Goal: Answer question/provide support

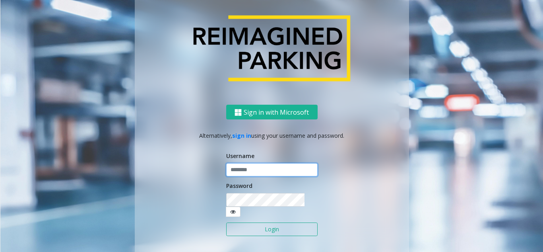
click at [246, 176] on input "text" at bounding box center [271, 170] width 91 height 14
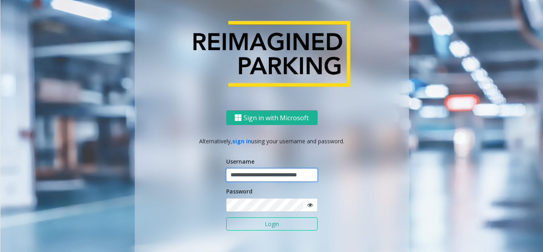
scroll to position [0, 17]
type input "**********"
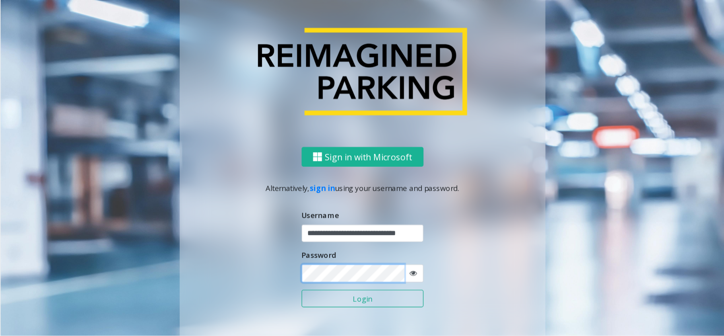
scroll to position [0, 0]
click at [226, 217] on button "Login" at bounding box center [271, 224] width 91 height 14
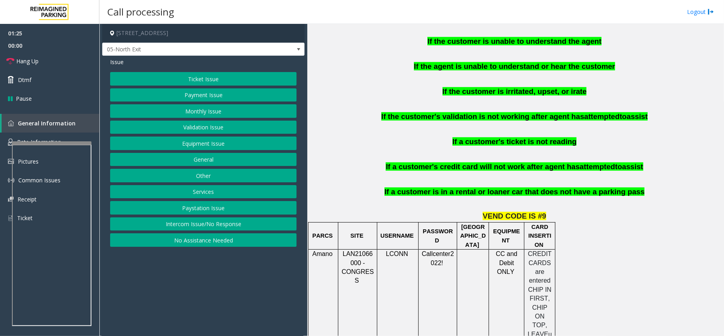
scroll to position [530, 0]
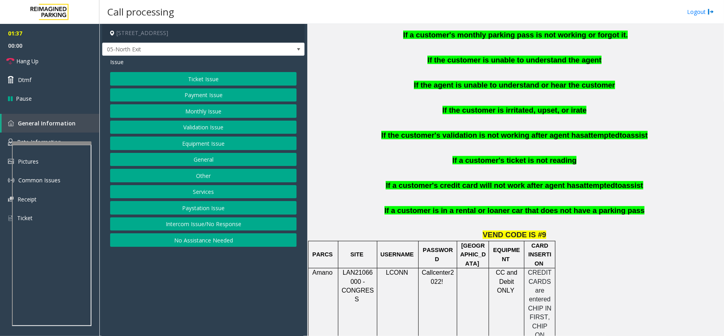
click at [206, 142] on button "Equipment Issue" at bounding box center [203, 143] width 186 height 14
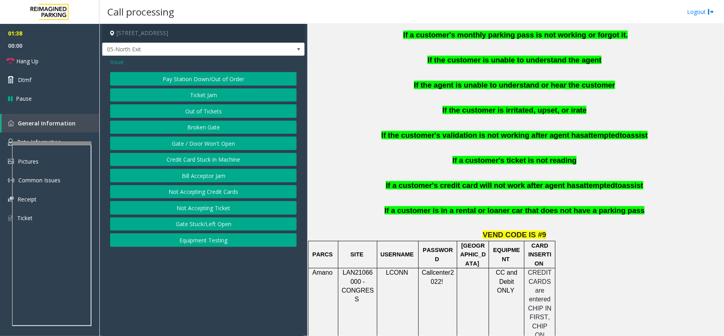
click at [206, 144] on button "Gate / Door Won't Open" at bounding box center [203, 143] width 186 height 14
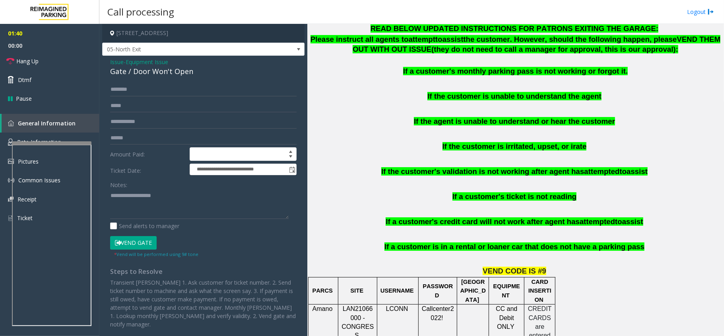
scroll to position [477, 0]
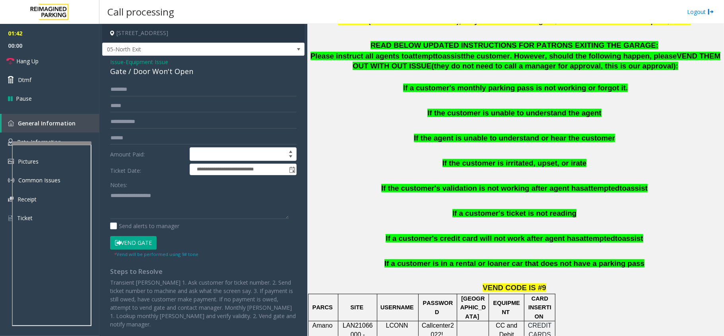
click at [150, 242] on button "Vend Gate" at bounding box center [133, 243] width 47 height 14
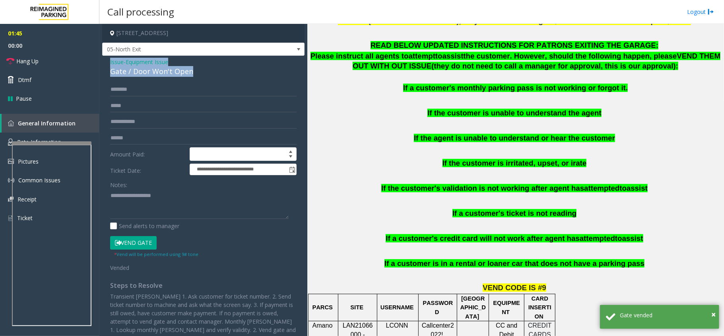
drag, startPoint x: 186, startPoint y: 70, endPoint x: 102, endPoint y: 60, distance: 85.3
click at [102, 60] on app-call-processing-form "**********" at bounding box center [203, 180] width 208 height 312
click at [221, 217] on textarea at bounding box center [199, 204] width 178 height 30
click at [511, 134] on span "If the agent is unable to understand or hear the customer" at bounding box center [514, 138] width 201 height 8
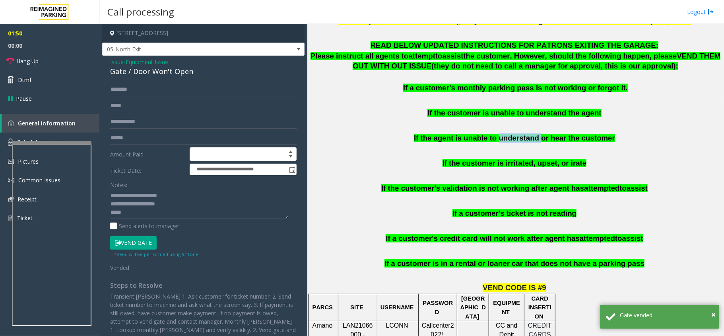
click at [511, 134] on span "If the agent is unable to understand or hear the customer" at bounding box center [514, 138] width 201 height 8
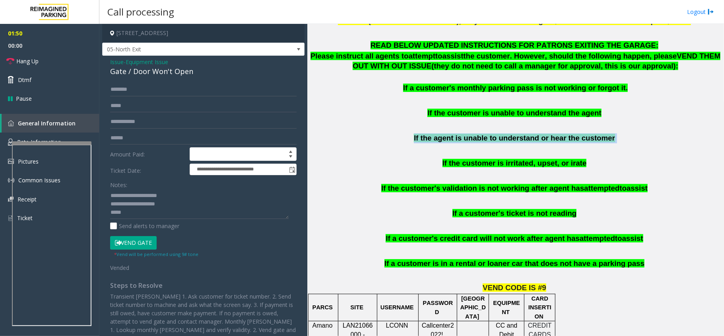
click at [511, 134] on span "If the agent is unable to understand or hear the customer" at bounding box center [514, 138] width 201 height 8
click at [159, 217] on textarea at bounding box center [199, 204] width 178 height 30
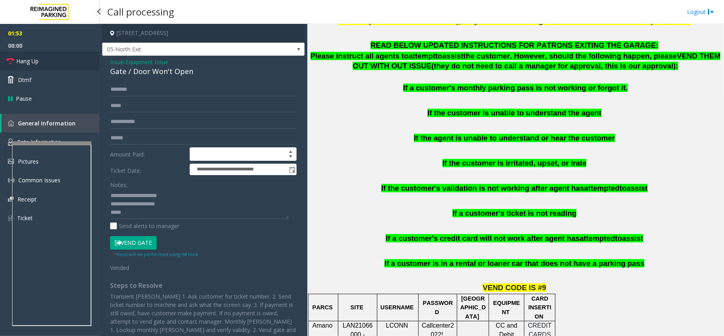
drag, startPoint x: 40, startPoint y: 62, endPoint x: 178, endPoint y: 111, distance: 146.2
click at [40, 62] on link "Hang Up" at bounding box center [49, 61] width 99 height 19
click at [531, 160] on div "READ BELOW UPDATED INSTRUCTIONS FOR PATRONS EXITING THE GARAGE: Please instruct…" at bounding box center [515, 160] width 411 height 238
click at [505, 134] on span "If the agent is unable to understand or hear the customer" at bounding box center [514, 138] width 201 height 8
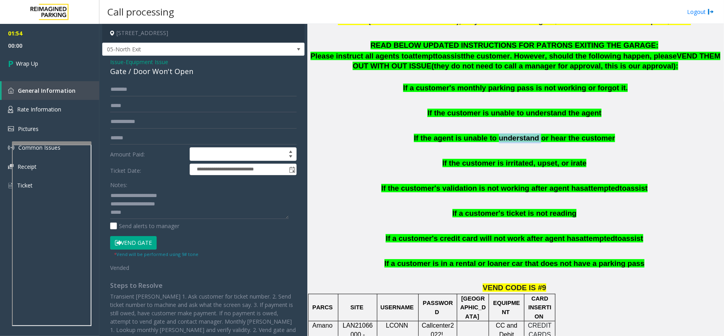
click at [505, 134] on span "If the agent is unable to understand or hear the customer" at bounding box center [514, 138] width 201 height 8
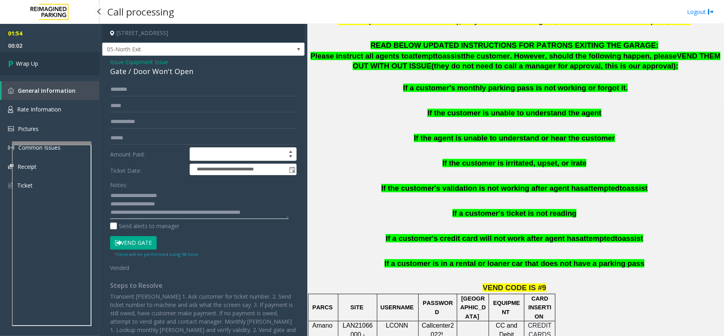
type textarea "**********"
click at [56, 67] on link "Wrap Up" at bounding box center [49, 63] width 99 height 23
